Goal: Book appointment/travel/reservation

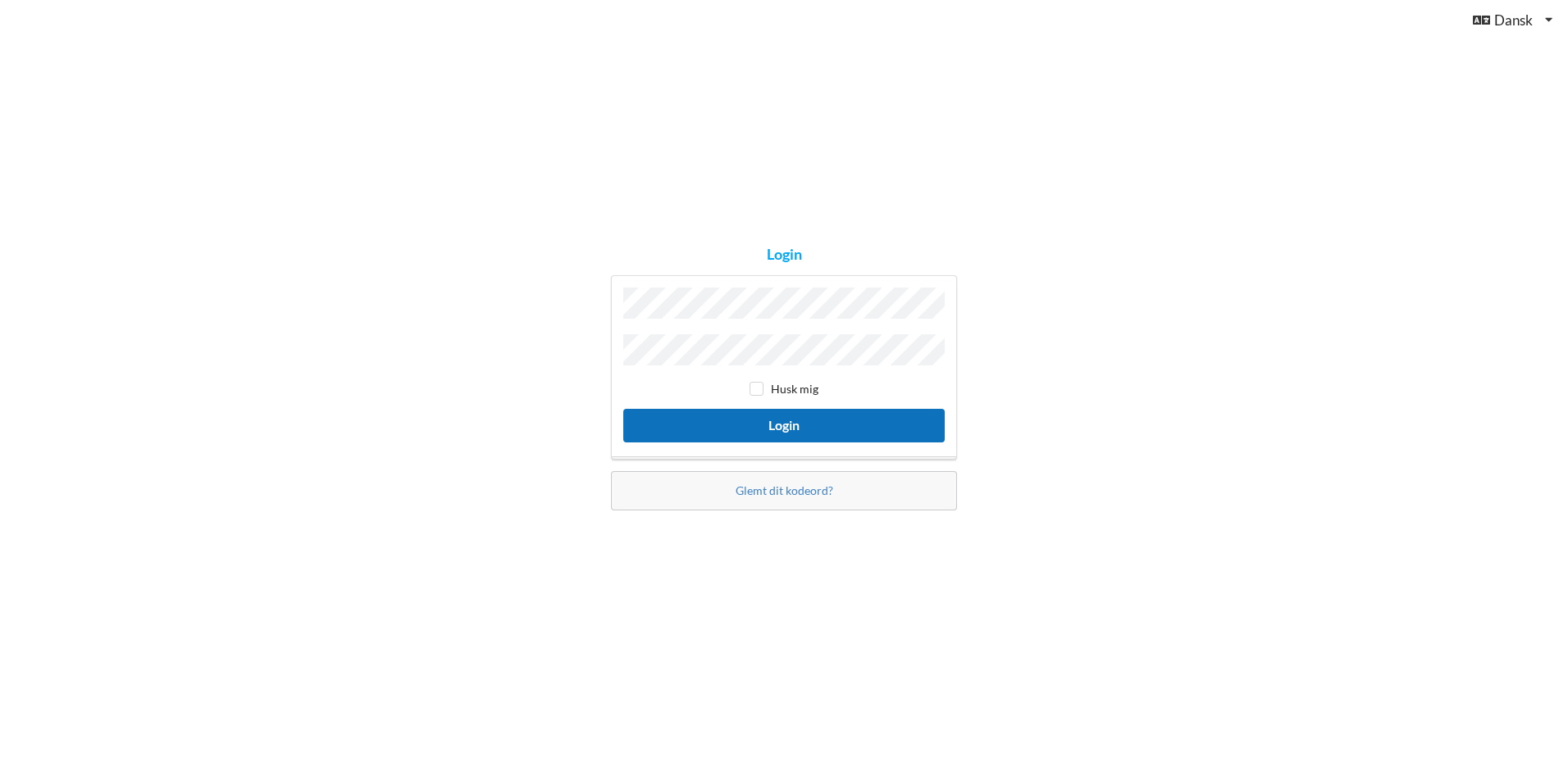
click at [780, 424] on button "Login" at bounding box center [784, 426] width 321 height 34
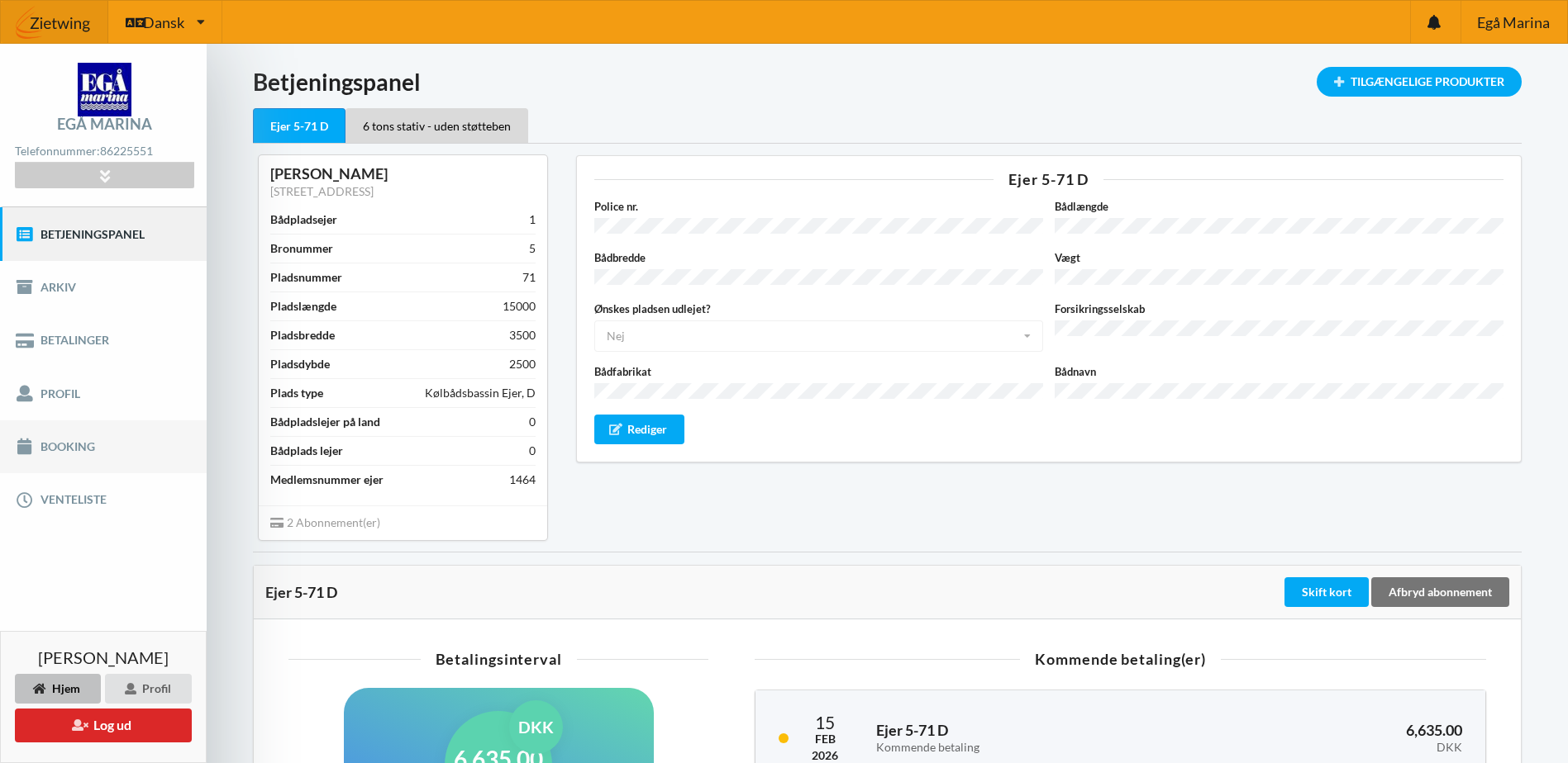
click at [67, 450] on link "Booking" at bounding box center [103, 447] width 206 height 53
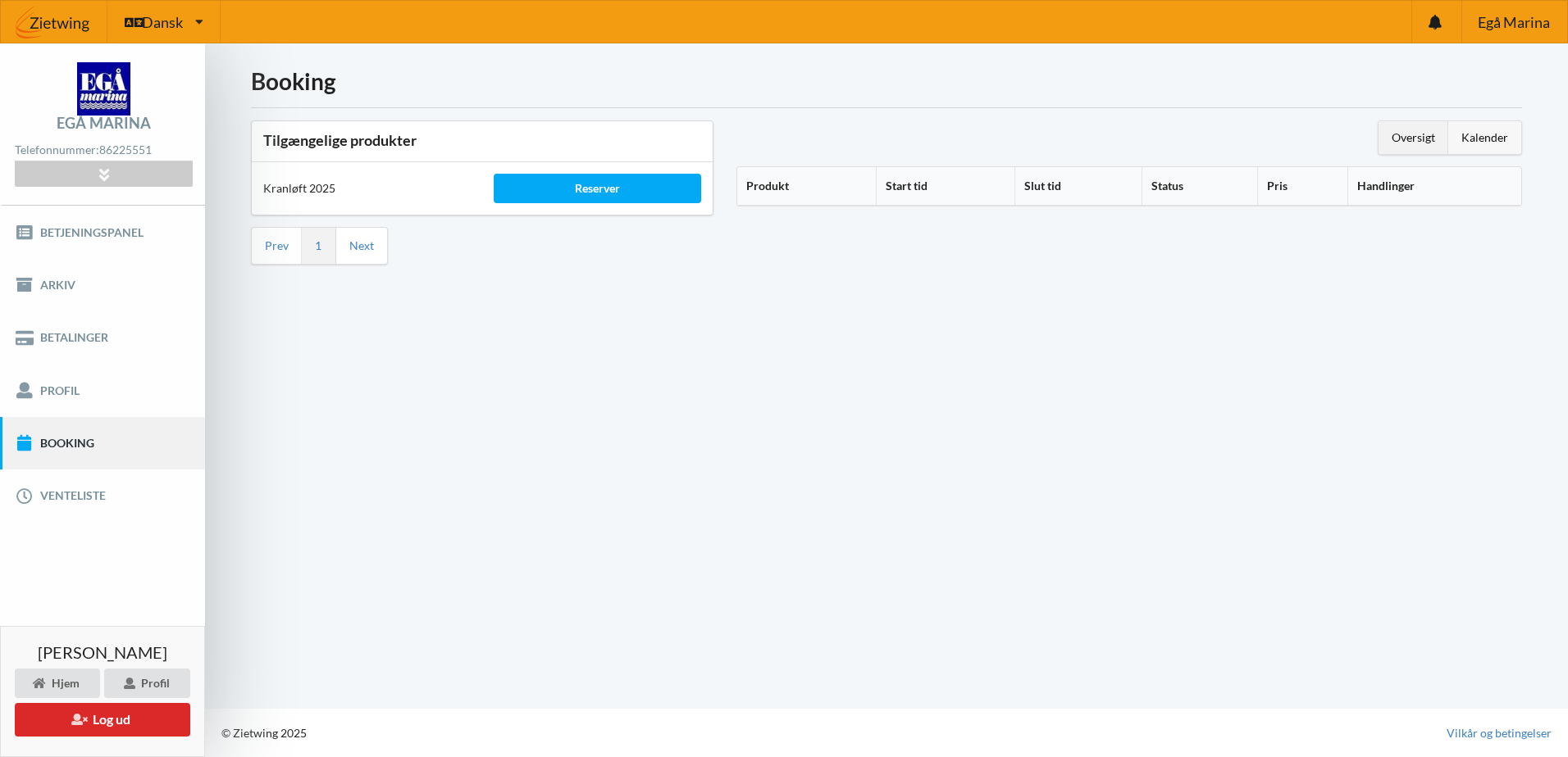
click at [1478, 132] on div "Kalender" at bounding box center [1485, 138] width 73 height 33
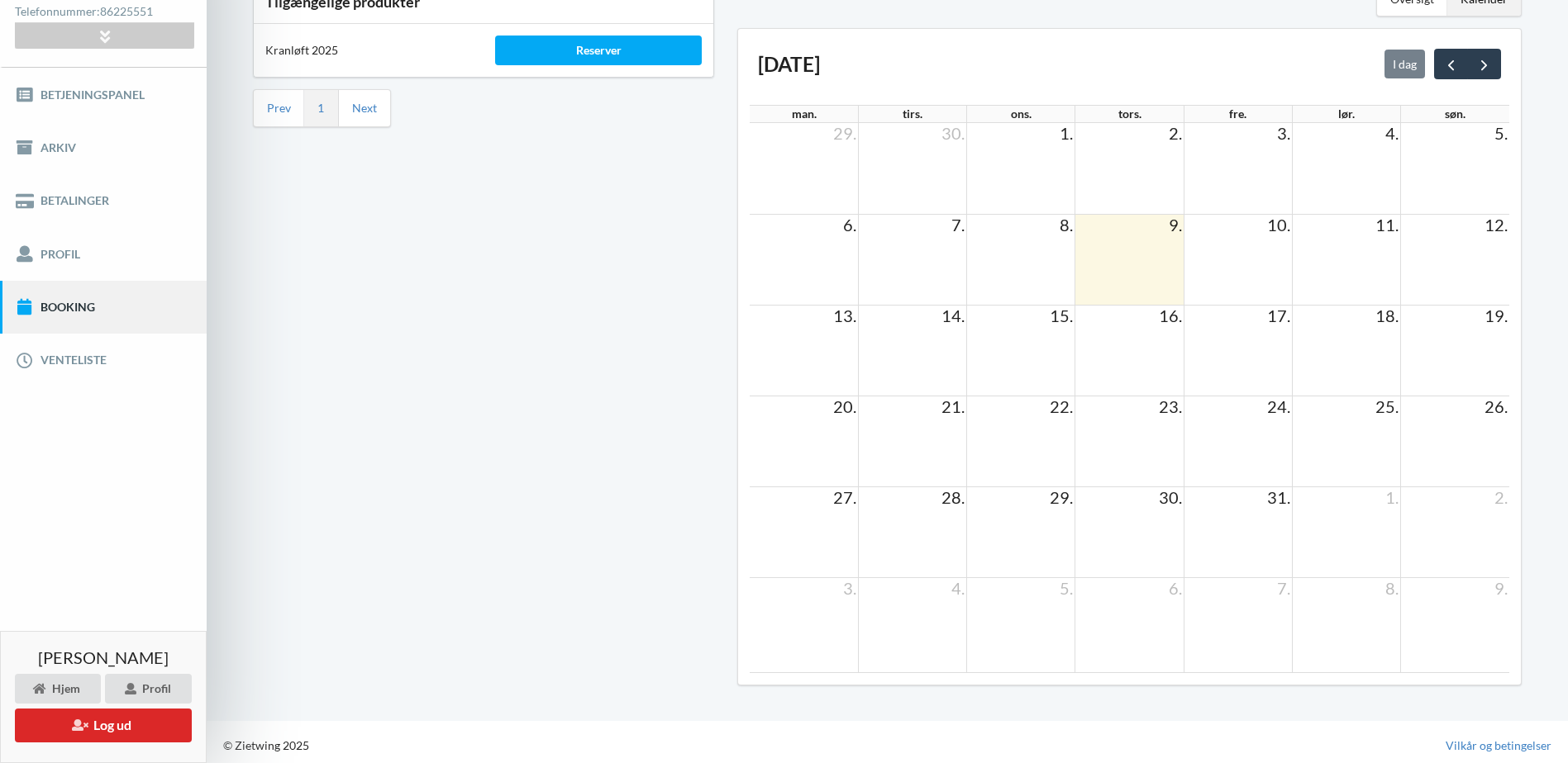
scroll to position [146, 0]
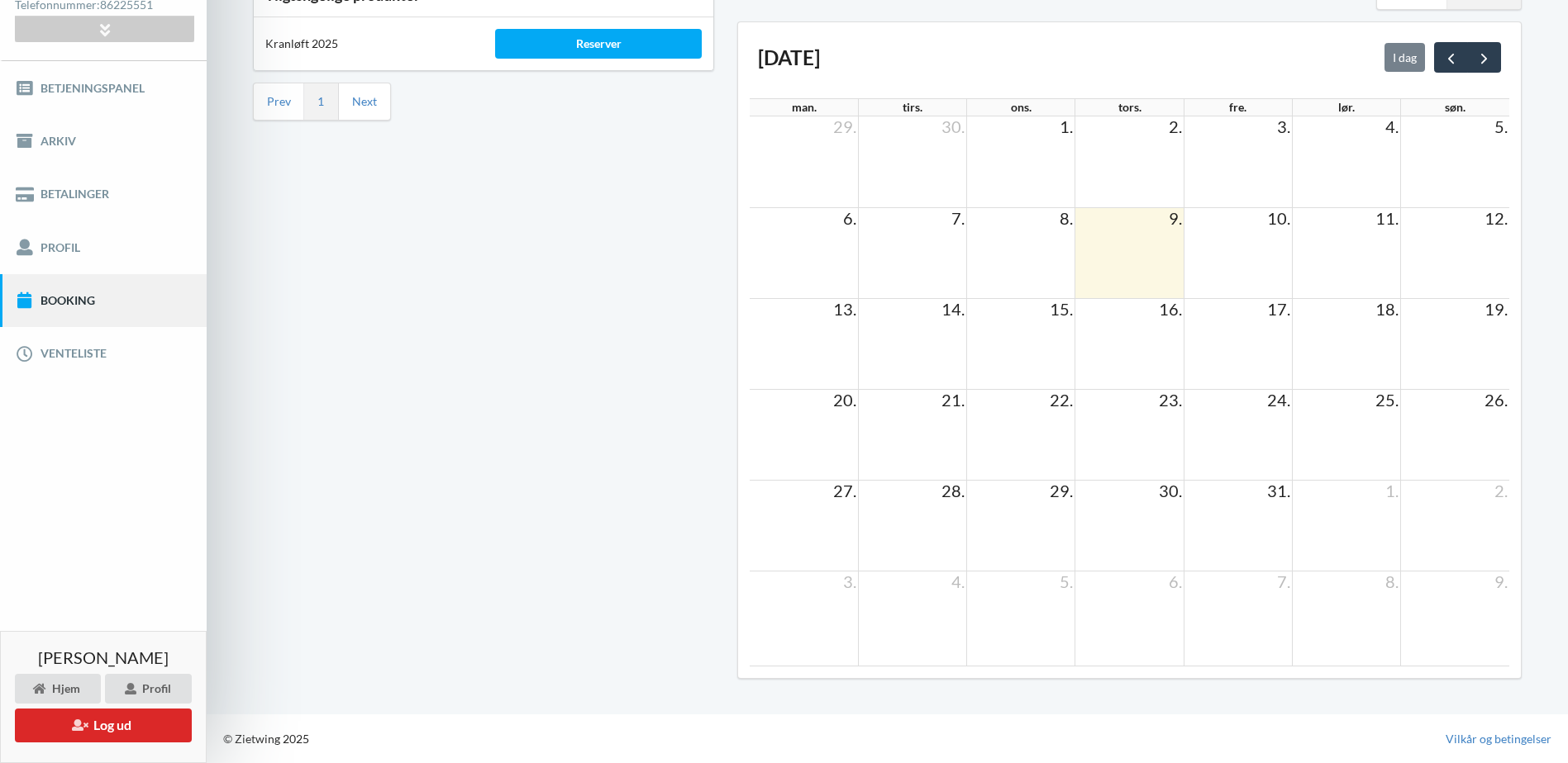
click at [1252, 517] on td at bounding box center [1237, 525] width 108 height 91
click at [1241, 495] on td "31." at bounding box center [1237, 490] width 108 height 20
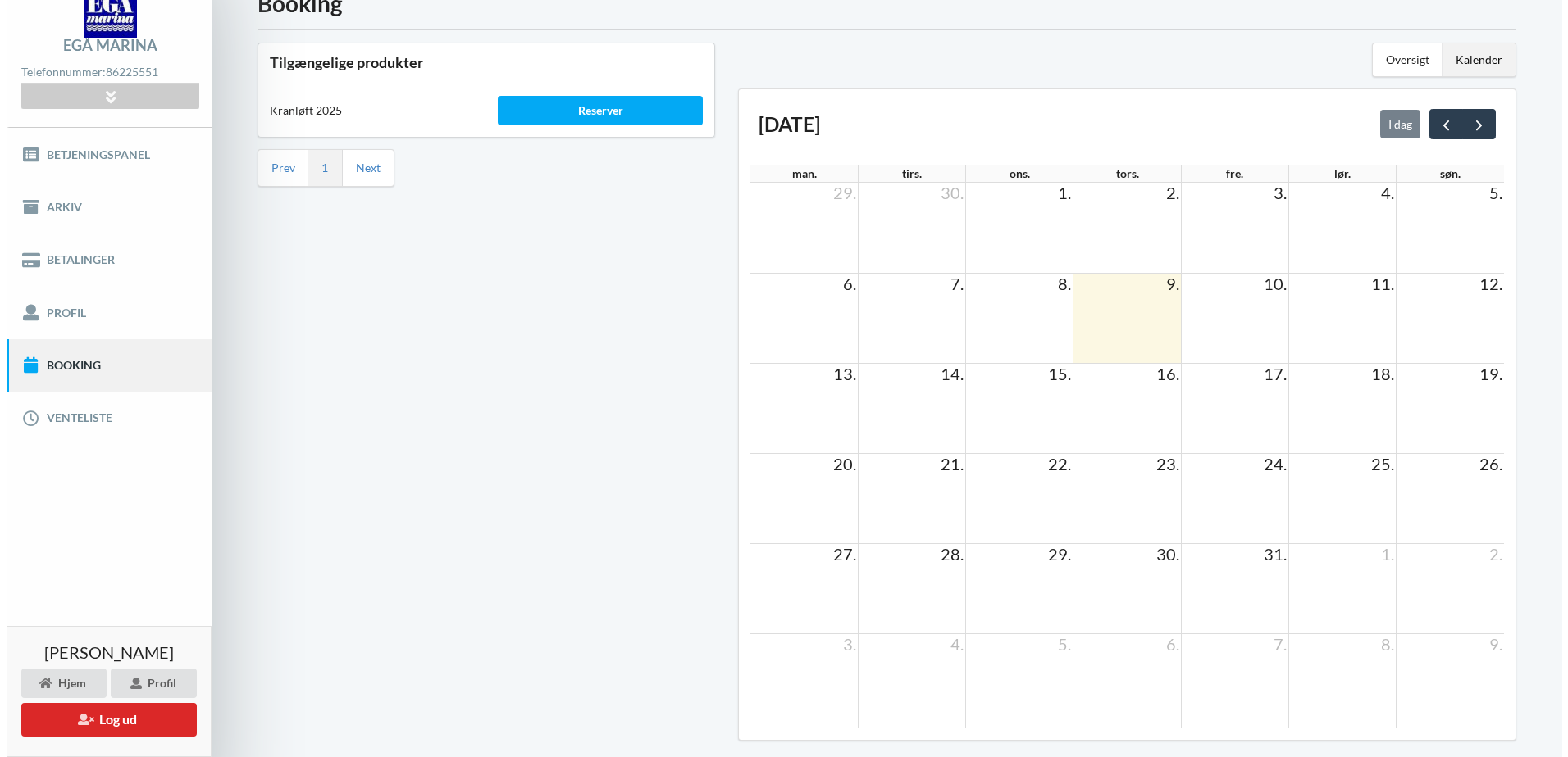
scroll to position [0, 0]
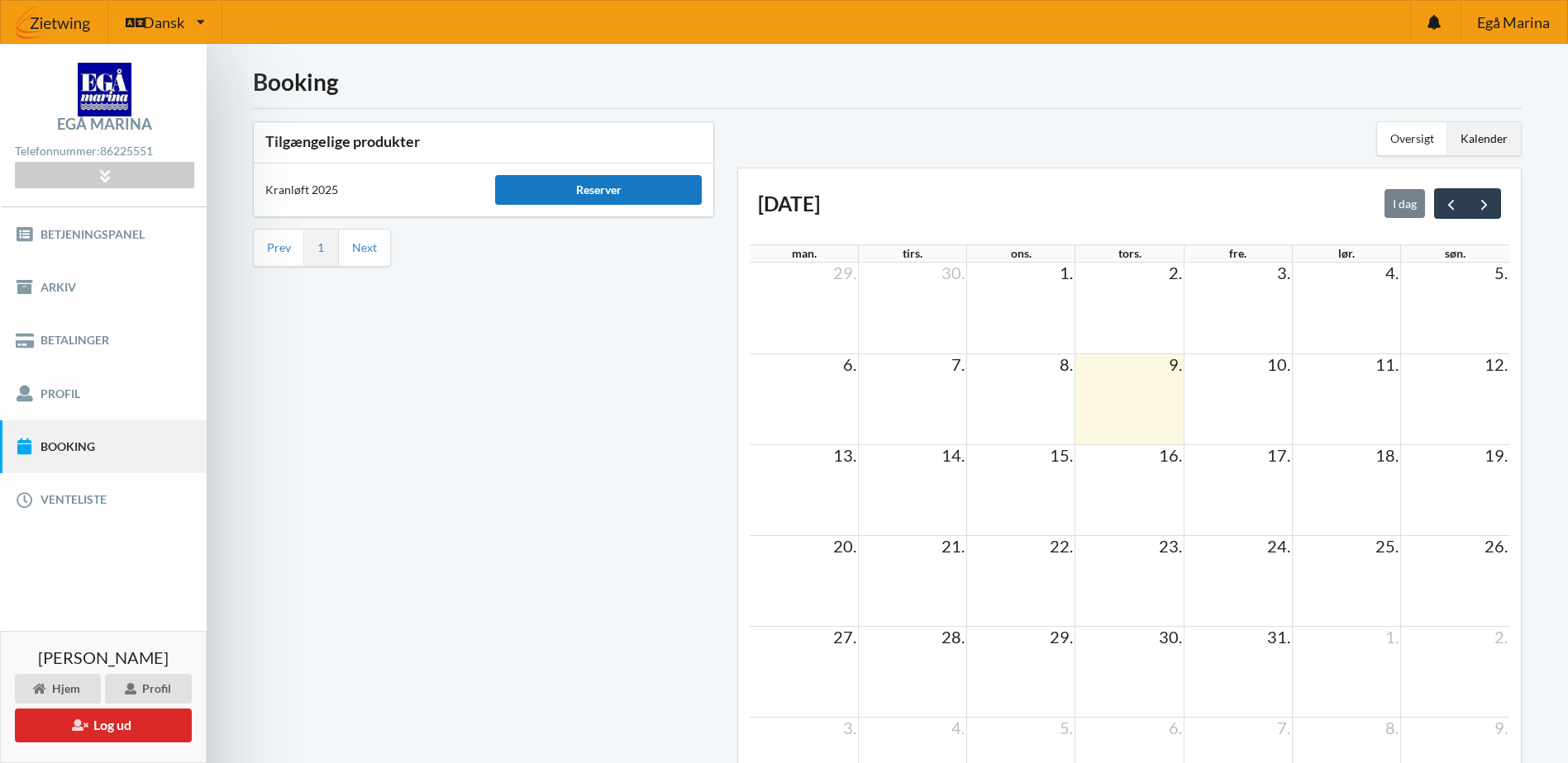
click at [599, 180] on div "Reserver" at bounding box center [598, 190] width 206 height 30
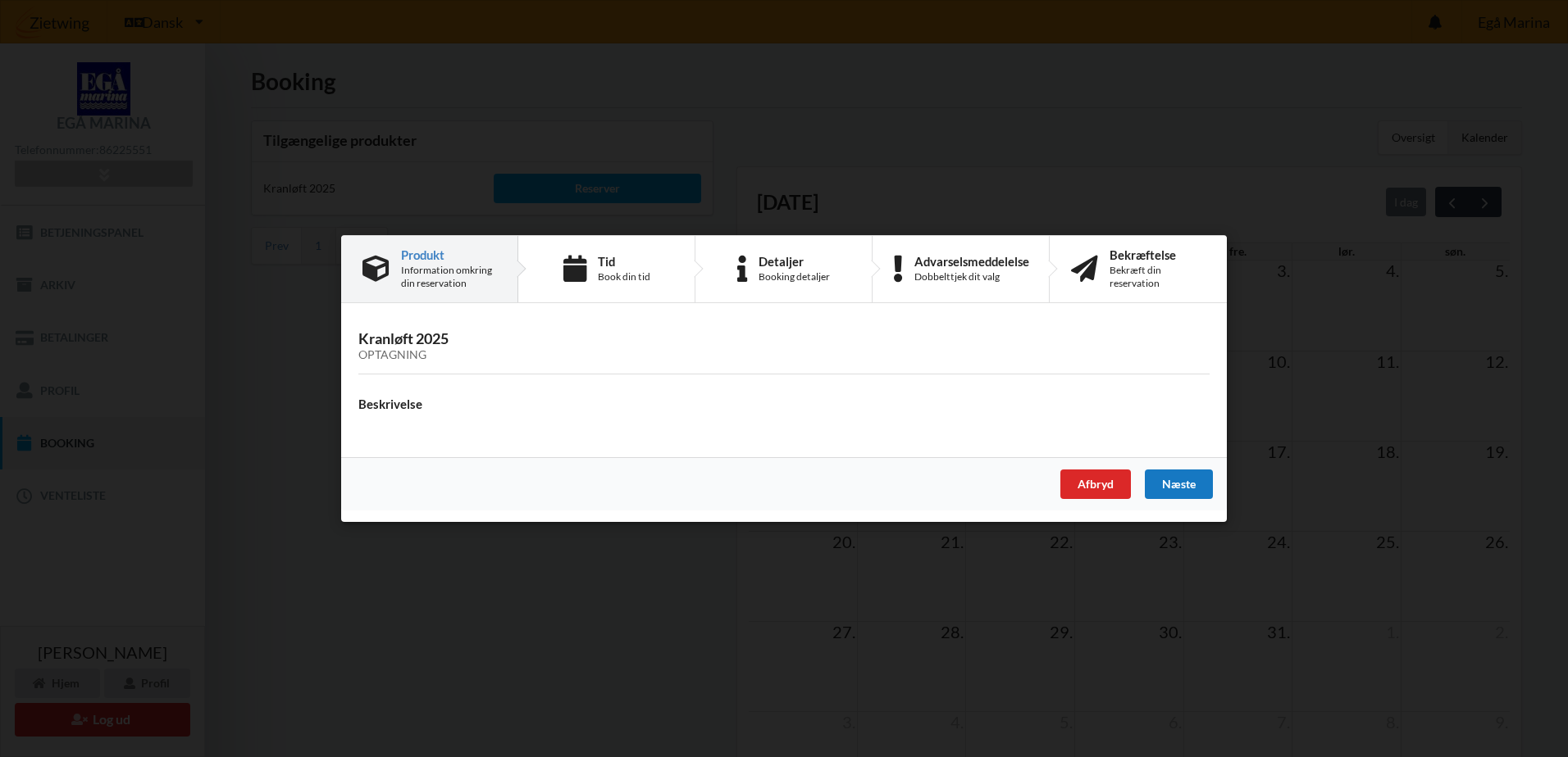
click at [1188, 488] on div "Næste" at bounding box center [1179, 484] width 68 height 29
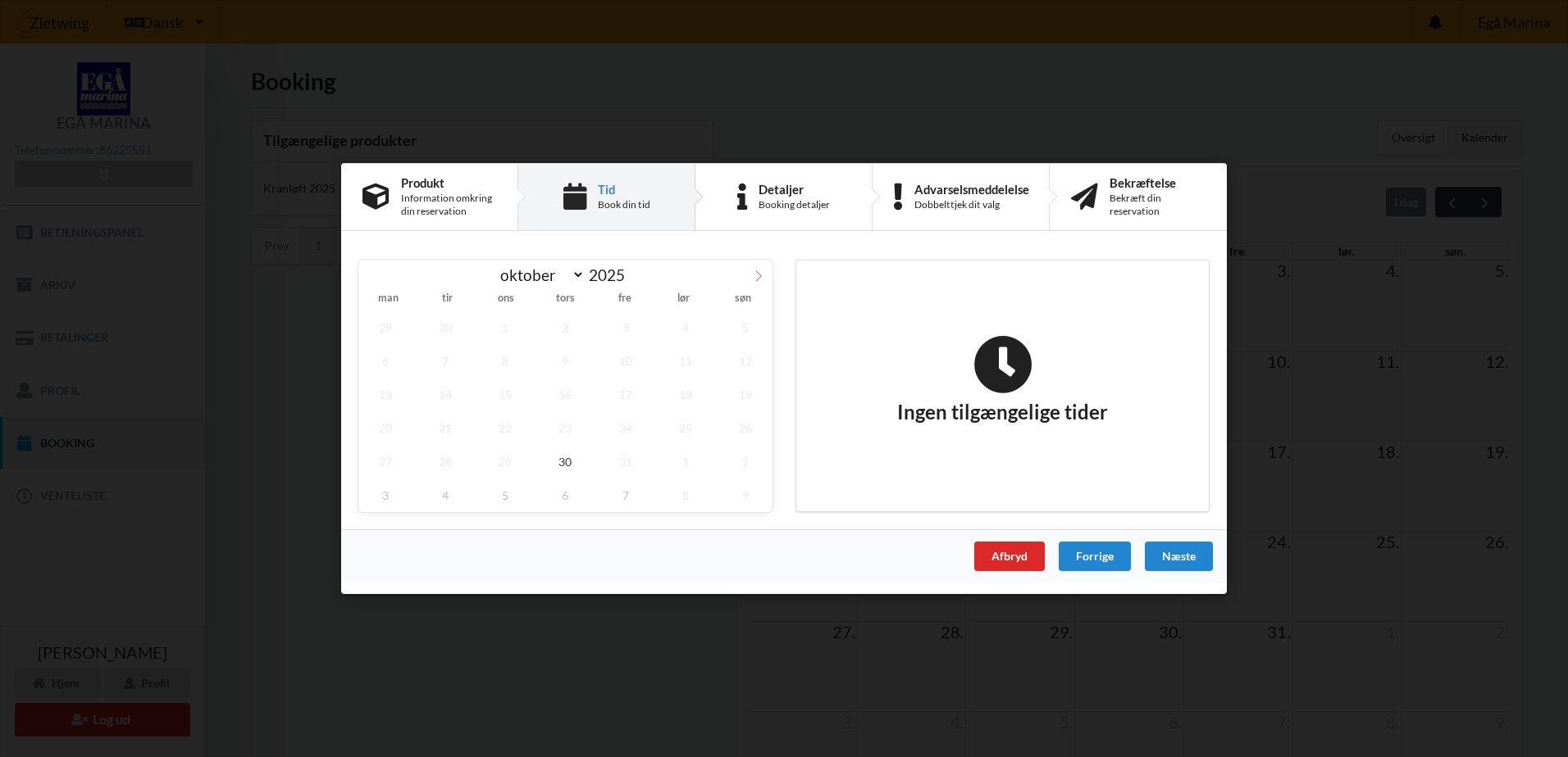
click at [763, 272] on icon at bounding box center [758, 276] width 12 height 12
click at [370, 275] on icon at bounding box center [372, 276] width 6 height 11
click at [757, 276] on icon at bounding box center [758, 276] width 12 height 12
click at [387, 357] on span "3" at bounding box center [385, 361] width 54 height 34
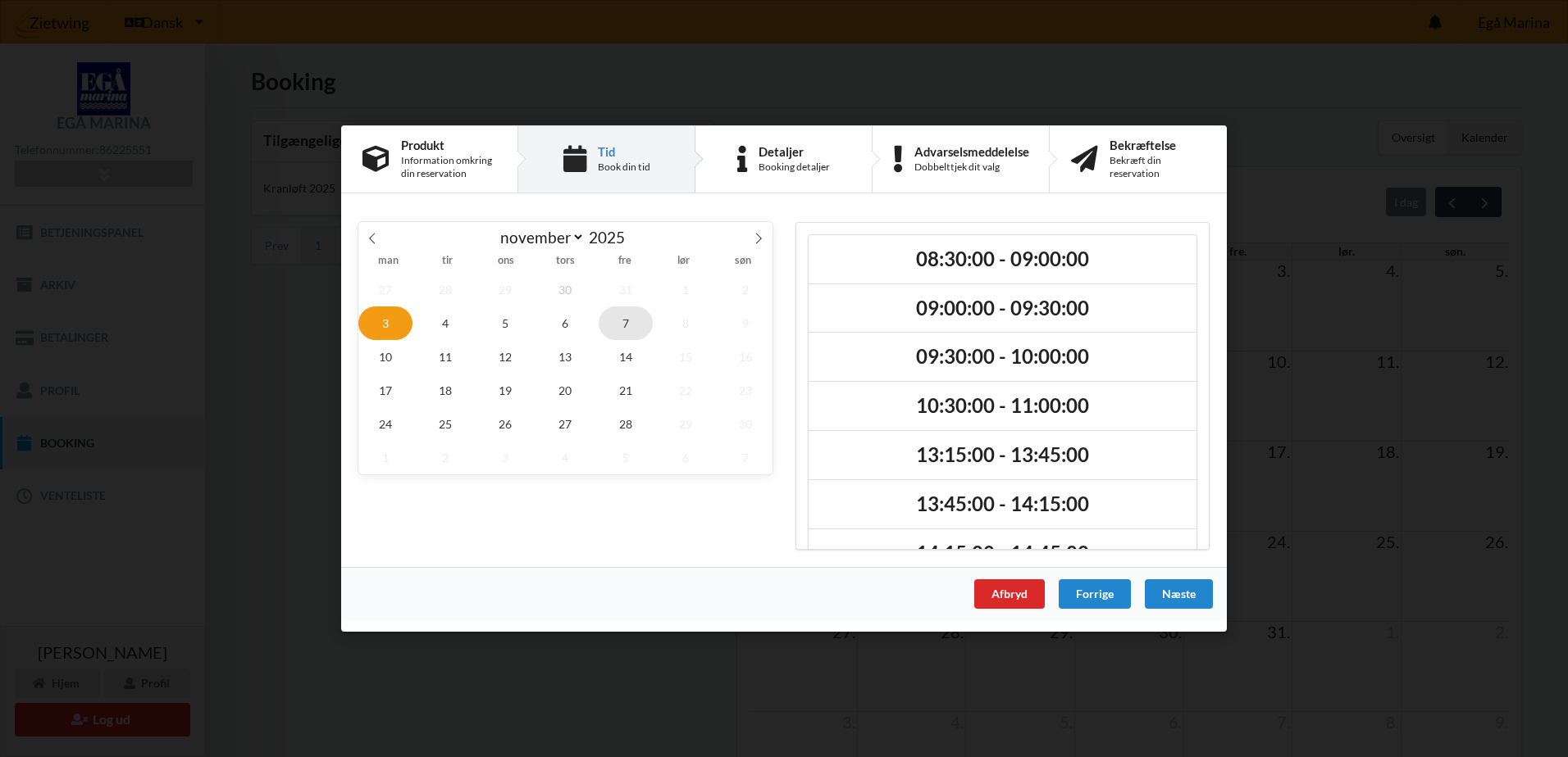
click at [616, 323] on span "7" at bounding box center [625, 323] width 54 height 34
click at [375, 235] on icon at bounding box center [372, 239] width 12 height 12
select select "9"
click at [570, 424] on span "30" at bounding box center [566, 424] width 54 height 34
click at [999, 590] on div "Afbryd" at bounding box center [1009, 595] width 71 height 29
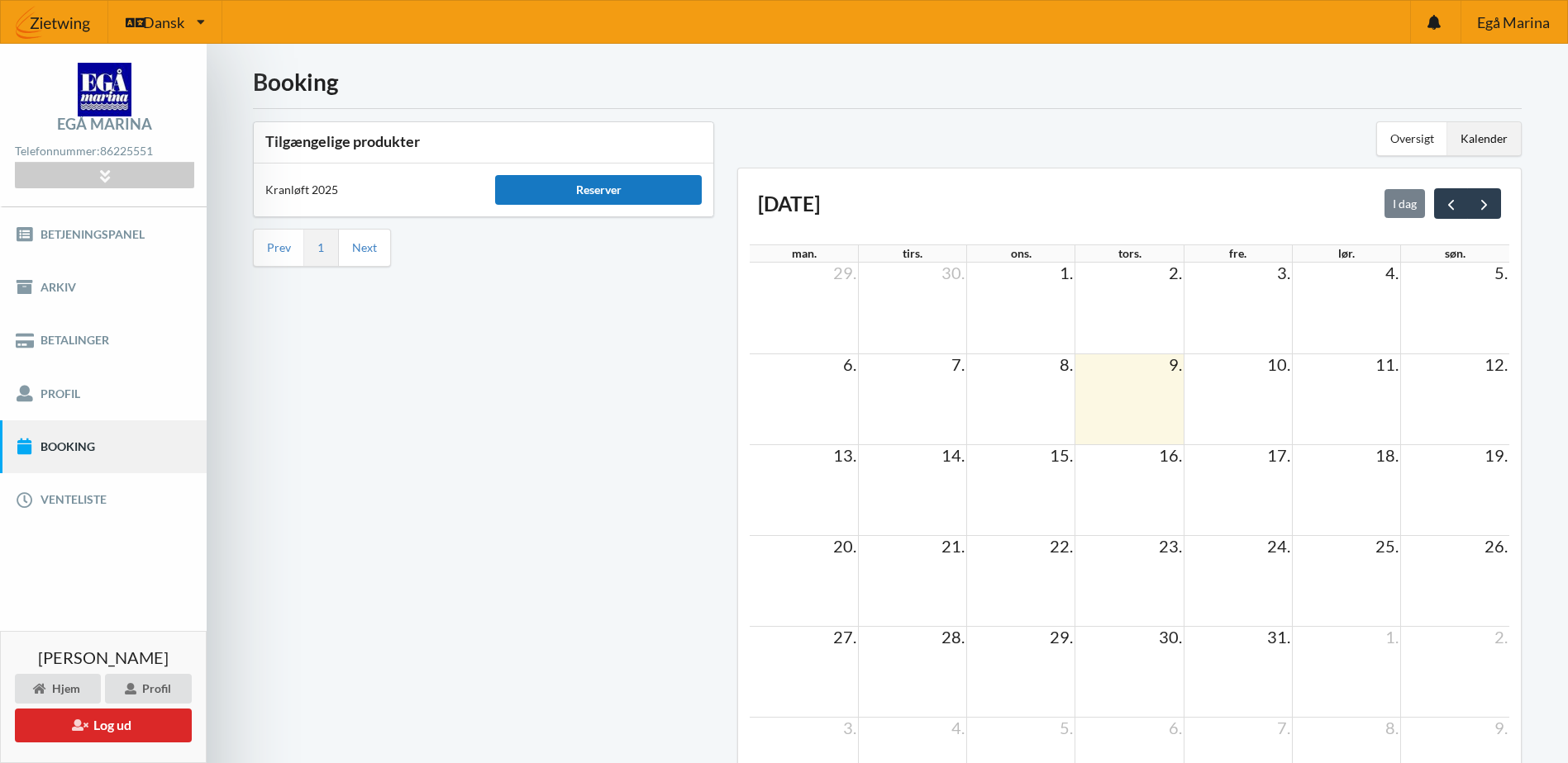
click at [569, 199] on div "Reserver" at bounding box center [598, 190] width 206 height 30
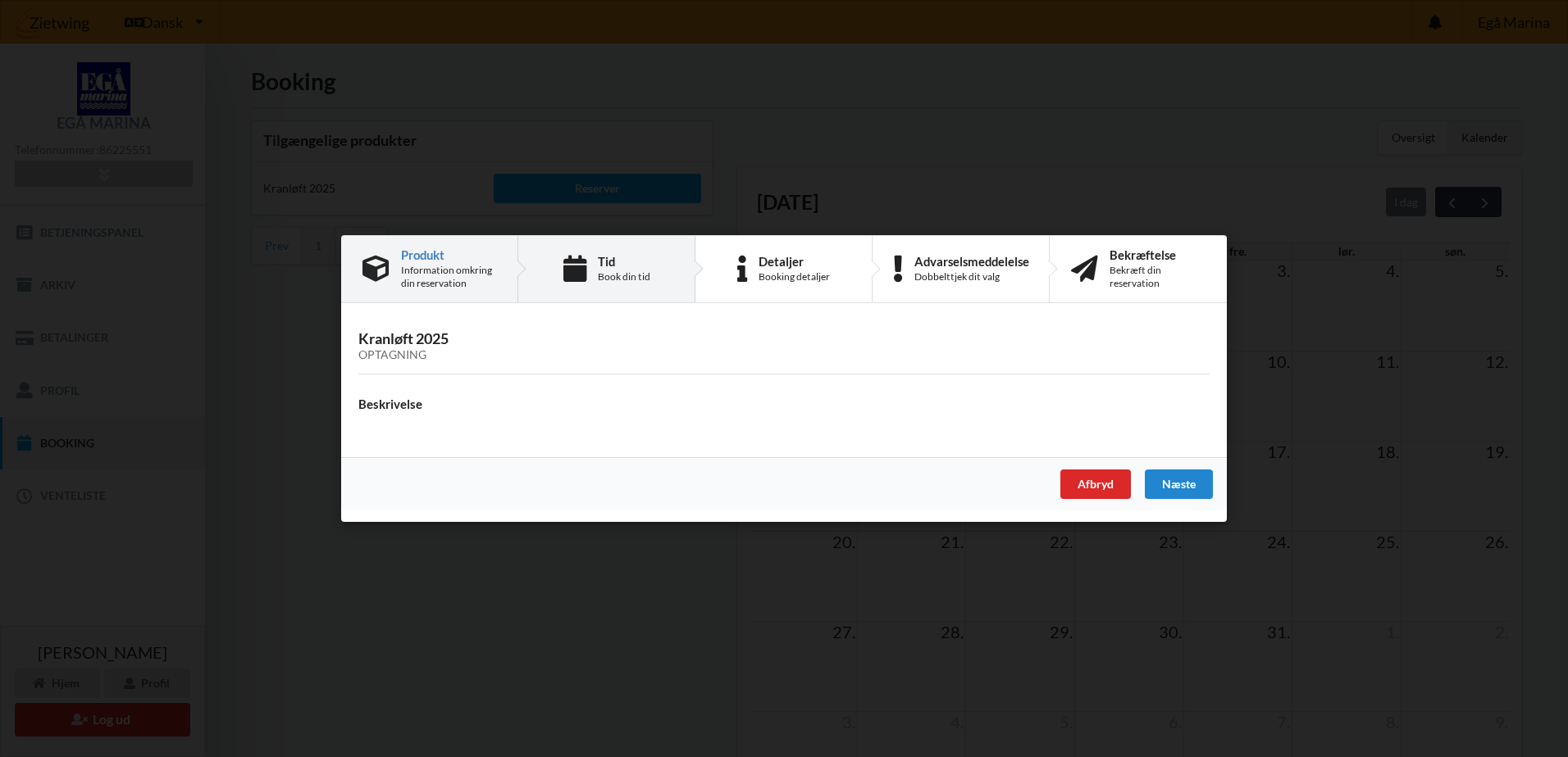
click at [584, 261] on icon at bounding box center [575, 269] width 23 height 27
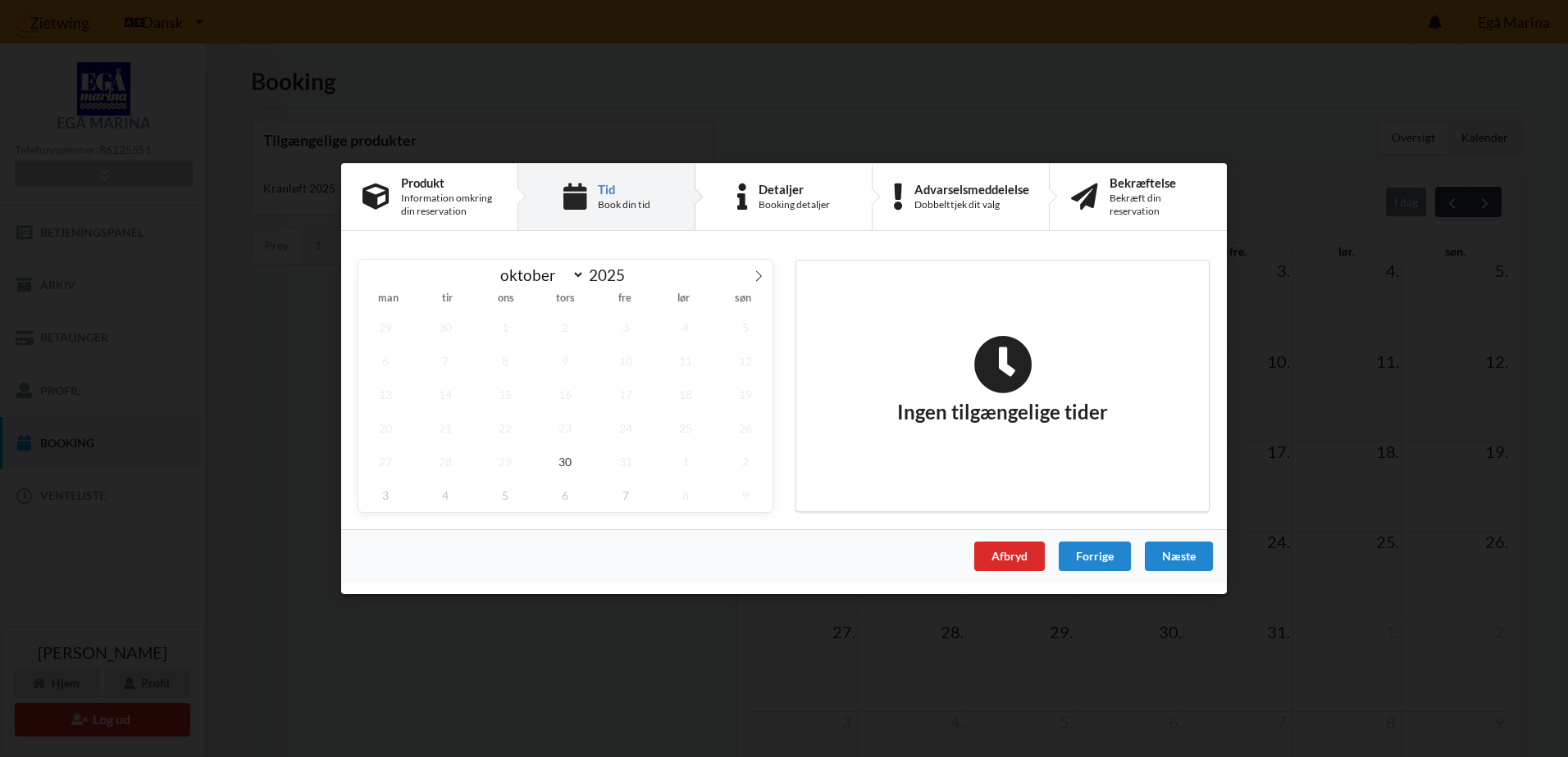
click at [1238, 127] on div "Handelsbetingelser Ved at benytte dig af Virksomhedens juridiske navn services …" at bounding box center [784, 378] width 1568 height 757
